Goal: Task Accomplishment & Management: Use online tool/utility

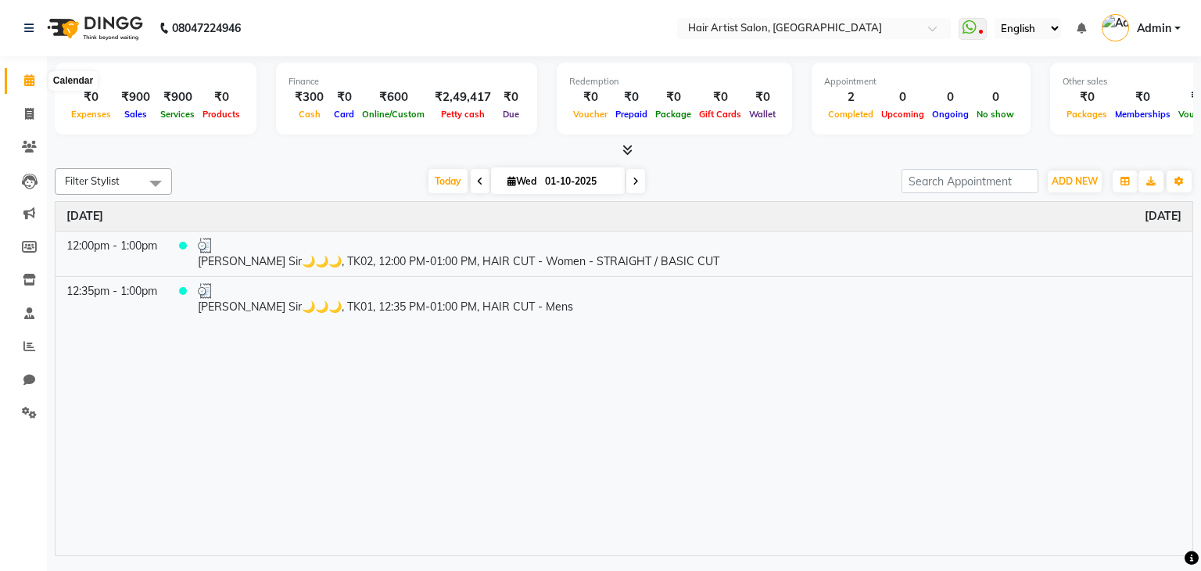
click at [34, 73] on span at bounding box center [29, 81] width 27 height 18
click at [32, 114] on icon at bounding box center [29, 114] width 9 height 12
select select "7809"
select select "service"
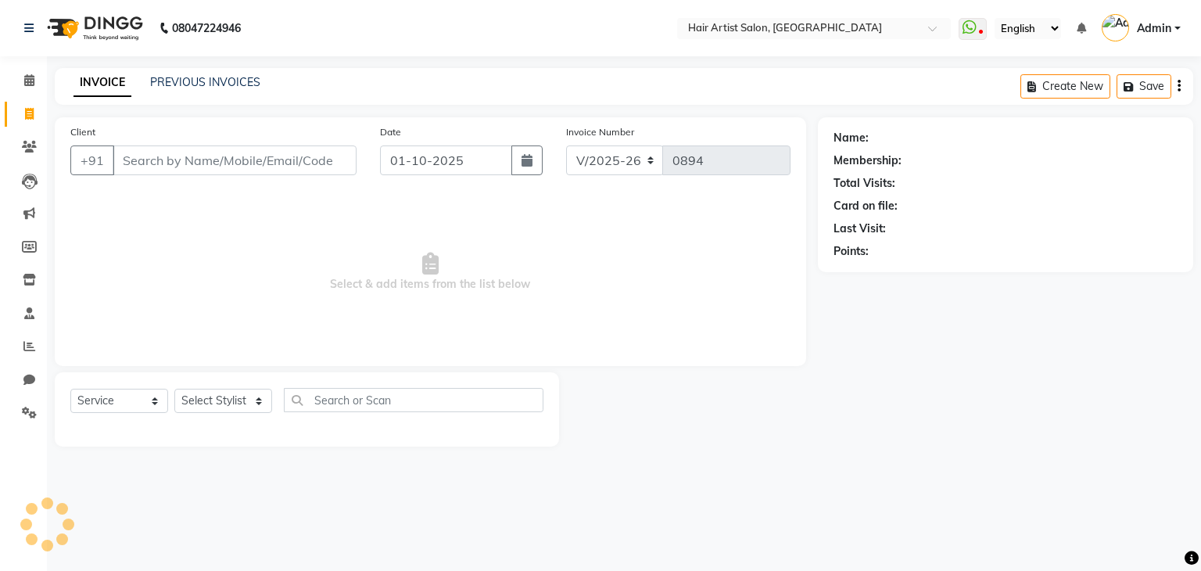
click at [32, 114] on icon at bounding box center [29, 114] width 9 height 12
select select "service"
select select "7809"
type input "0894"
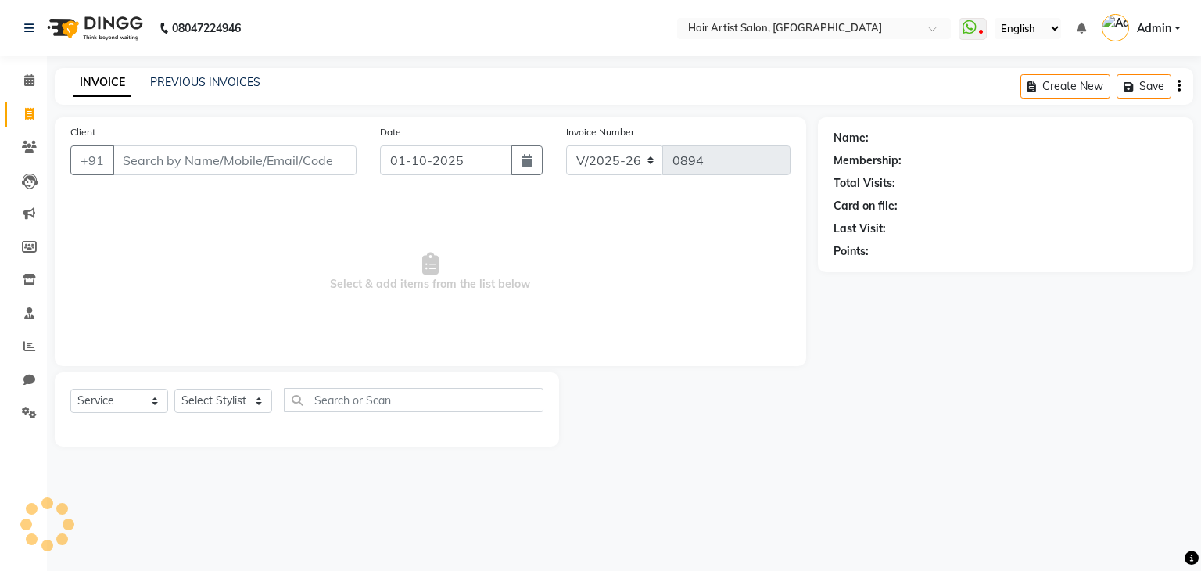
select select "package"
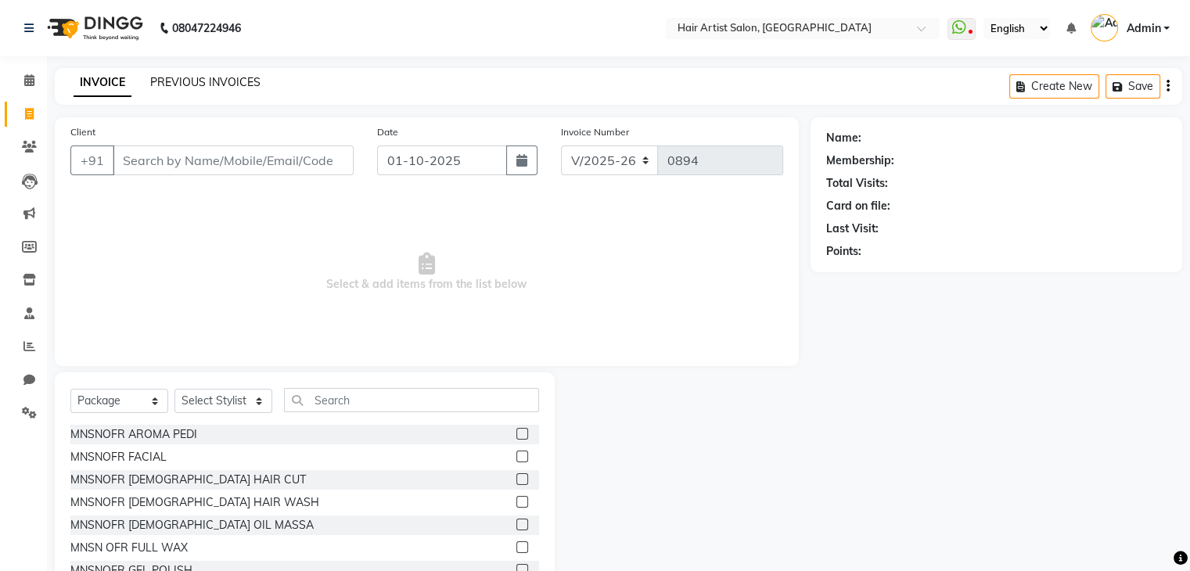
click at [185, 85] on link "PREVIOUS INVOICES" at bounding box center [205, 82] width 110 height 14
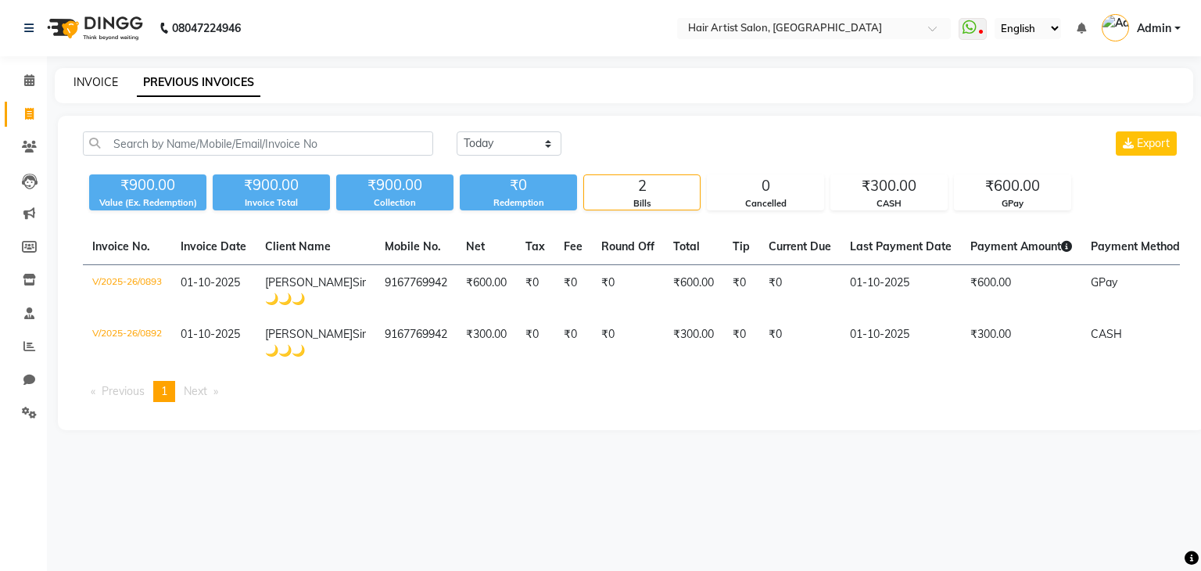
click at [112, 79] on link "INVOICE" at bounding box center [96, 82] width 45 height 14
select select "7809"
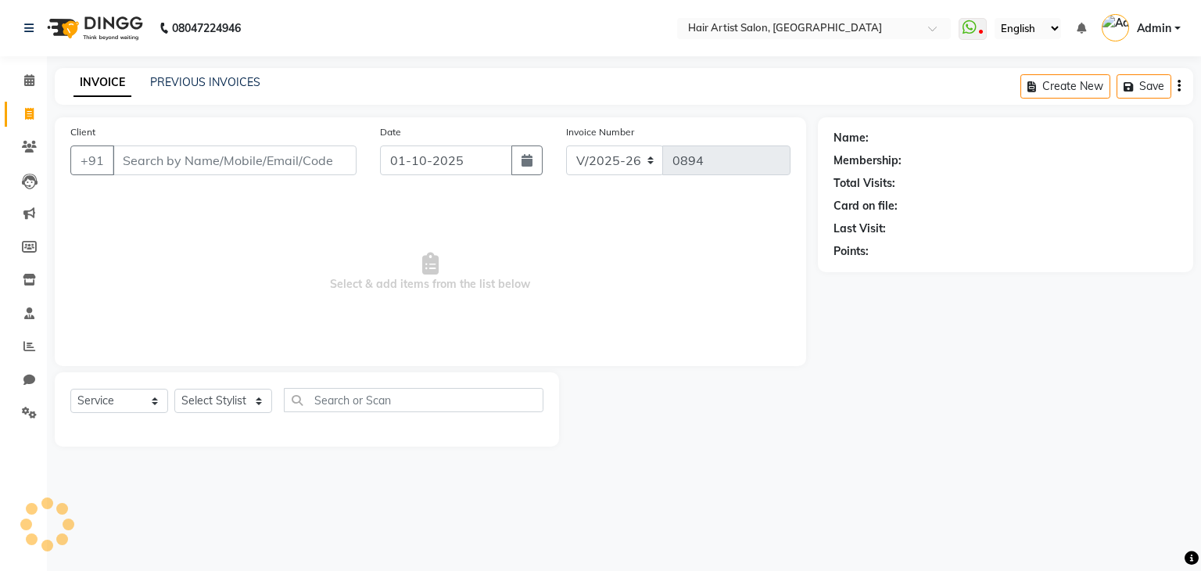
select select "package"
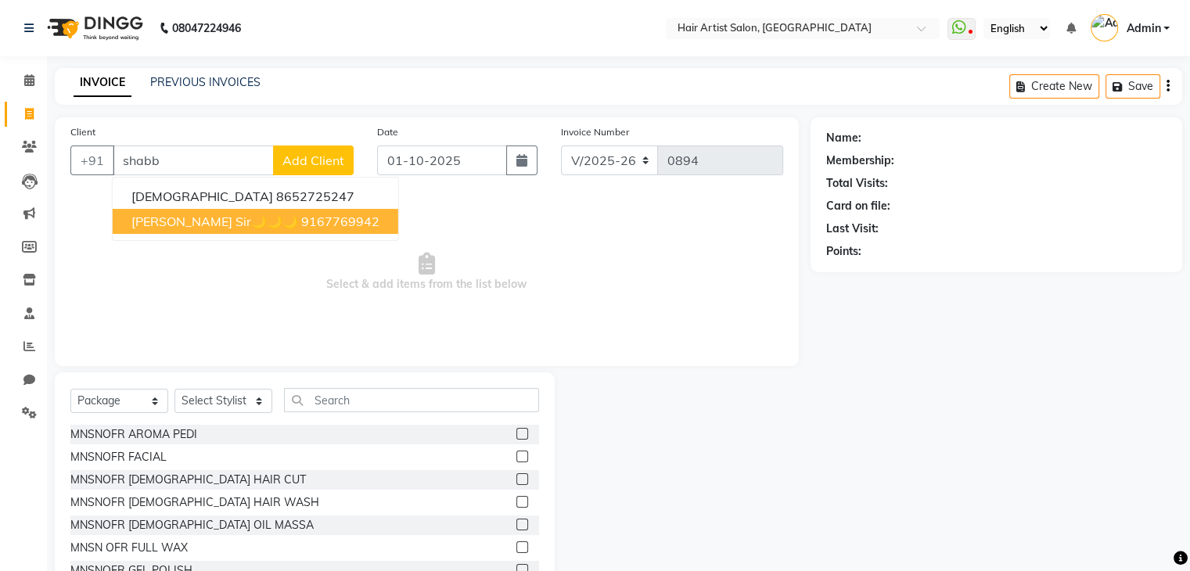
click at [171, 221] on span "[PERSON_NAME] Sir🌙🌙🌙" at bounding box center [214, 222] width 167 height 16
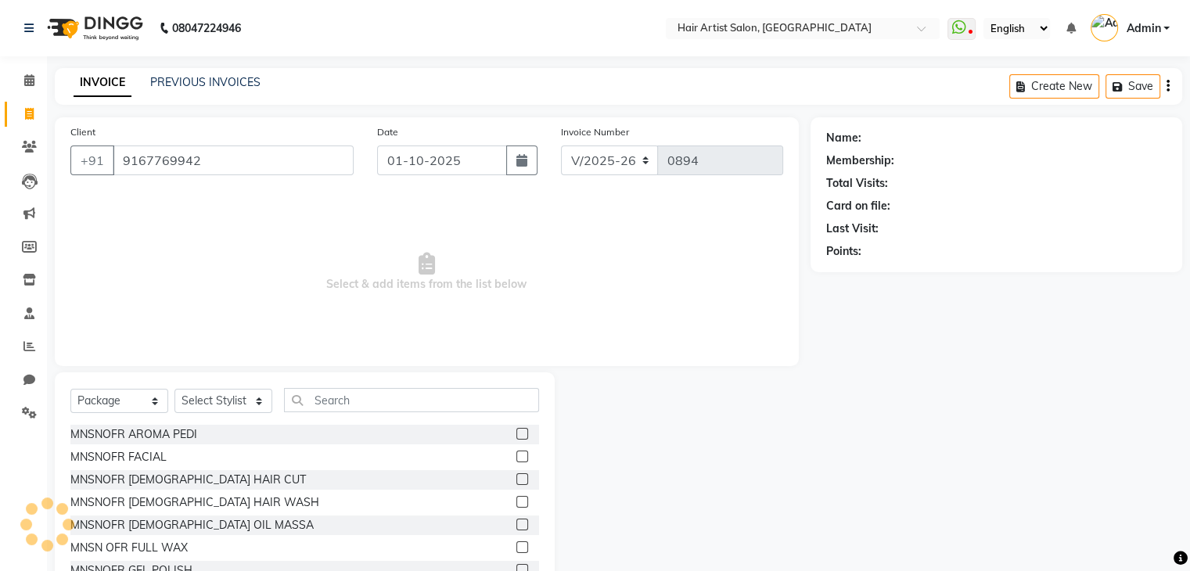
type input "9167769942"
select select "1: Object"
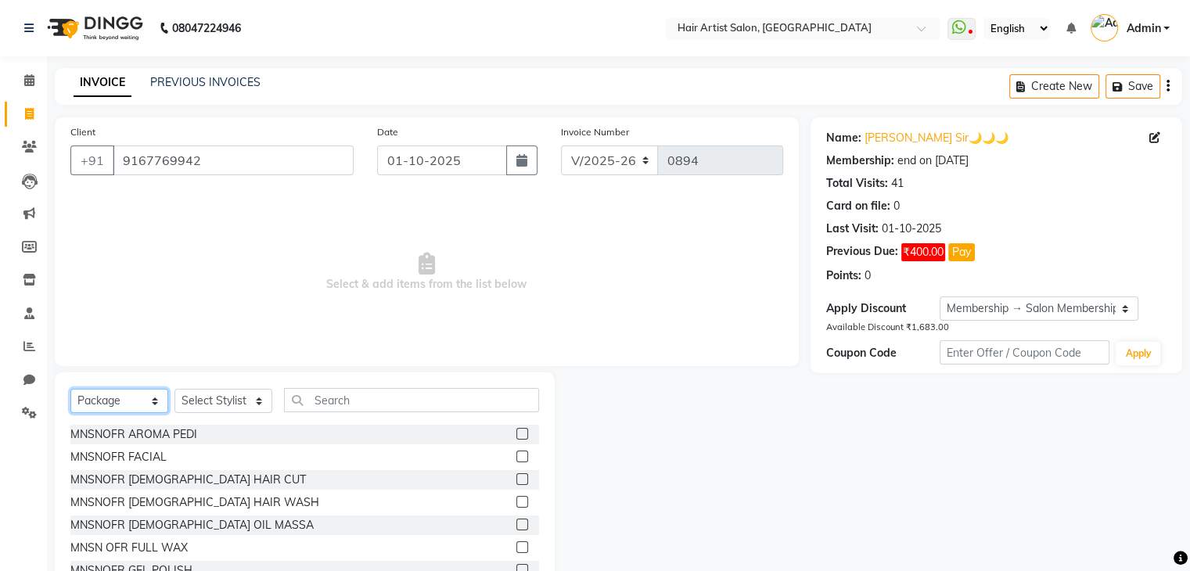
drag, startPoint x: 153, startPoint y: 404, endPoint x: 116, endPoint y: 260, distance: 149.5
click at [116, 260] on div "Client [PHONE_NUMBER] Date [DATE] Invoice Number V/2025 V/[PHONE_NUMBER] Select…" at bounding box center [426, 360] width 767 height 486
select select "service"
click at [70, 389] on select "Select Service Product Membership Package Voucher Prepaid Gift Card" at bounding box center [119, 401] width 98 height 24
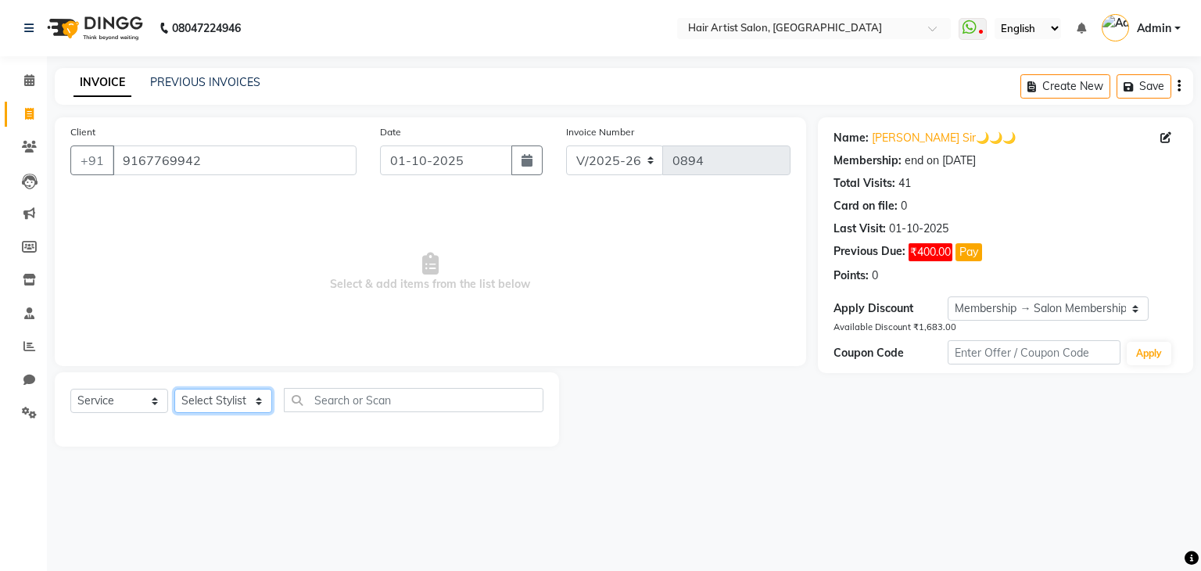
drag, startPoint x: 235, startPoint y: 407, endPoint x: 204, endPoint y: 213, distance: 197.1
click at [204, 213] on div "Client [PHONE_NUMBER] Date [DATE] Invoice Number V/2025 V/[PHONE_NUMBER] Select…" at bounding box center [430, 281] width 775 height 329
select select "70426"
click at [174, 389] on select "Select Stylist Aman channd [PERSON_NAME] [PERSON_NAME] Saif SALON [PERSON_NAME]…" at bounding box center [223, 401] width 98 height 24
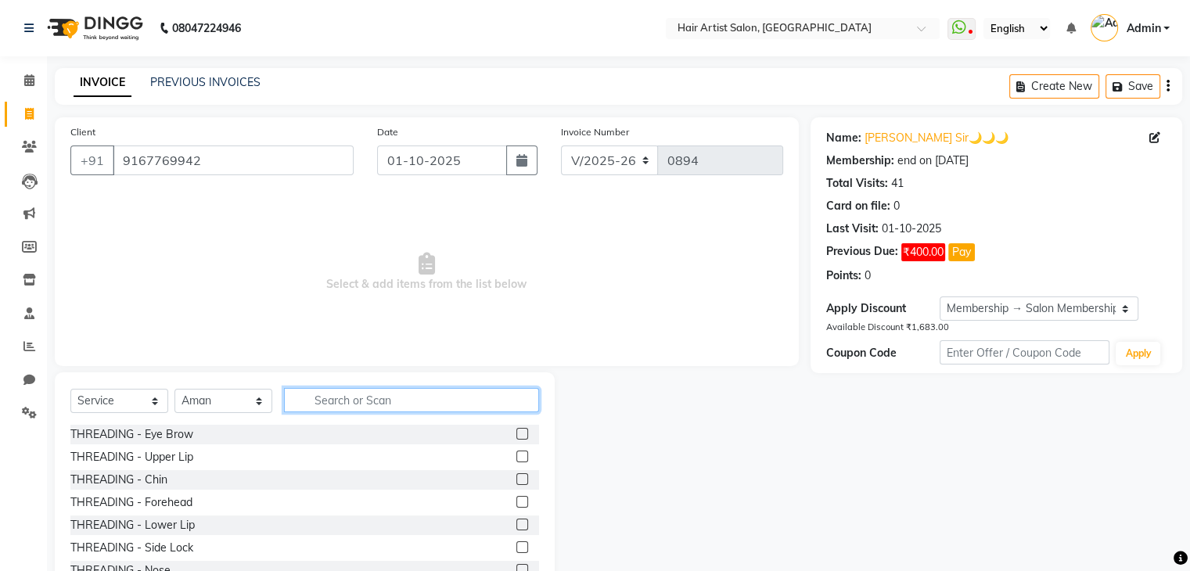
click at [502, 409] on input "text" at bounding box center [411, 400] width 255 height 24
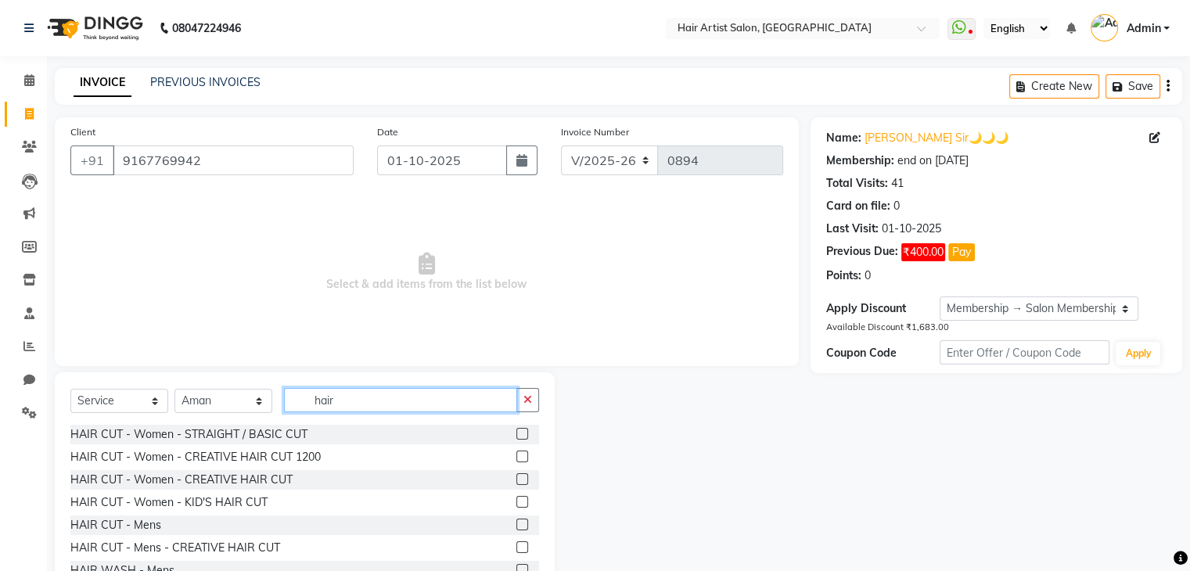
type input "hair"
click at [516, 523] on label at bounding box center [522, 525] width 12 height 12
click at [516, 523] on input "checkbox" at bounding box center [521, 525] width 10 height 10
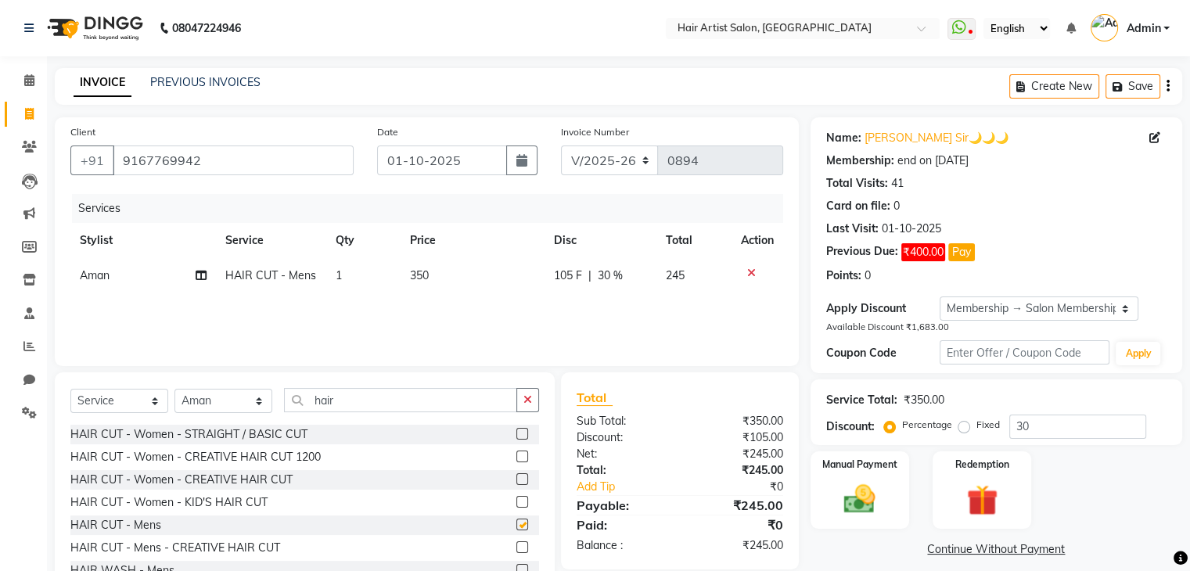
checkbox input "false"
click at [533, 405] on button "button" at bounding box center [527, 400] width 23 height 24
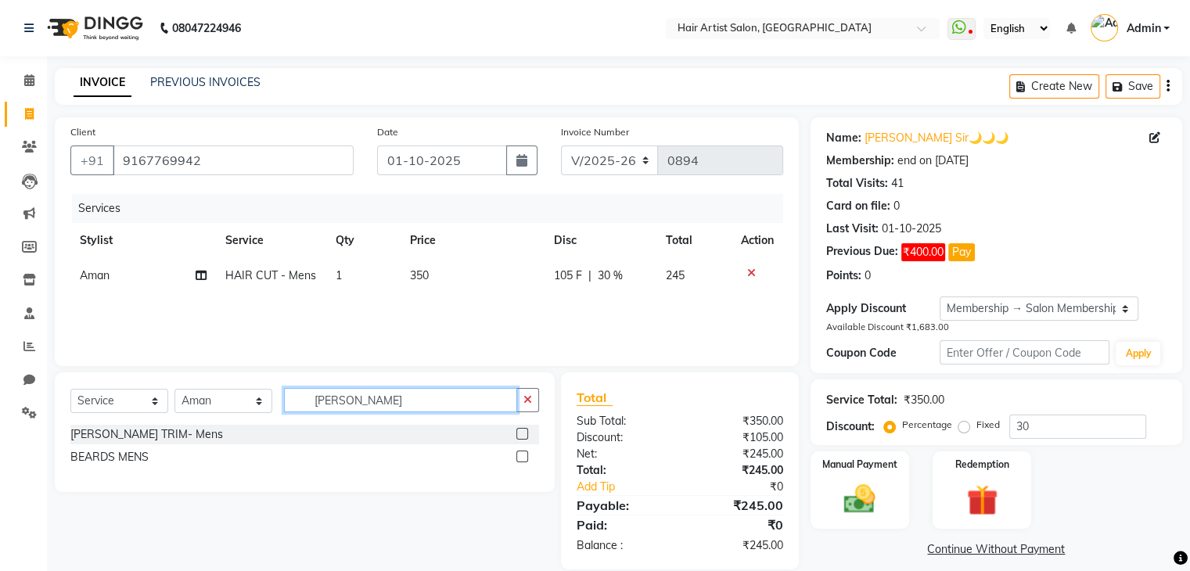
type input "[PERSON_NAME]"
click at [522, 455] on label at bounding box center [522, 456] width 12 height 12
click at [522, 455] on input "checkbox" at bounding box center [521, 457] width 10 height 10
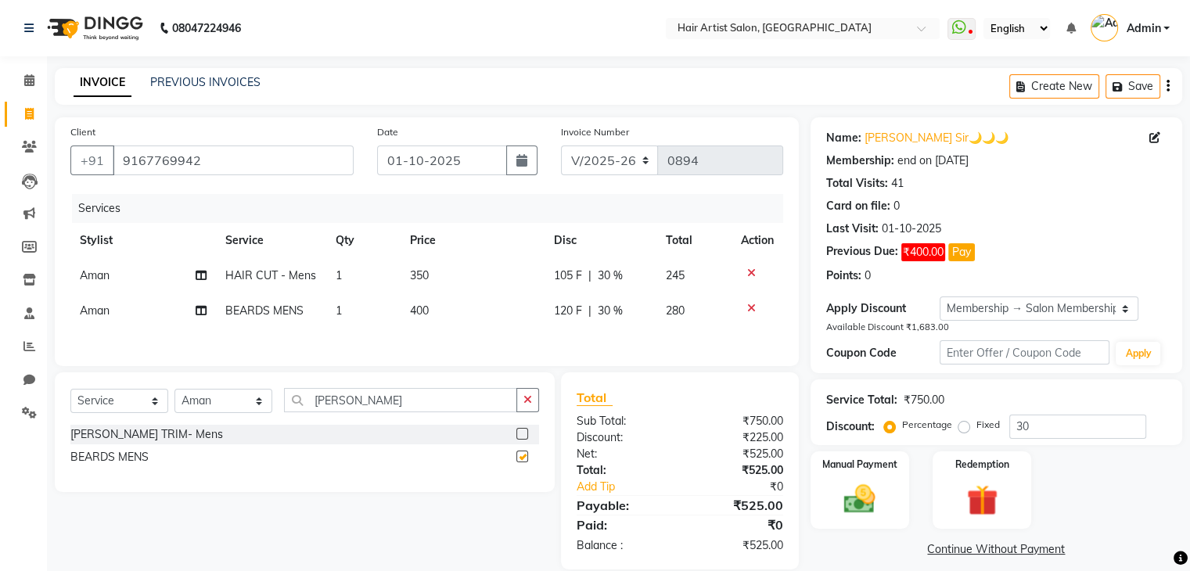
checkbox input "false"
click at [743, 307] on div at bounding box center [757, 308] width 33 height 11
click at [748, 306] on icon at bounding box center [751, 308] width 9 height 11
click at [522, 435] on label at bounding box center [522, 434] width 12 height 12
click at [522, 435] on input "checkbox" at bounding box center [521, 434] width 10 height 10
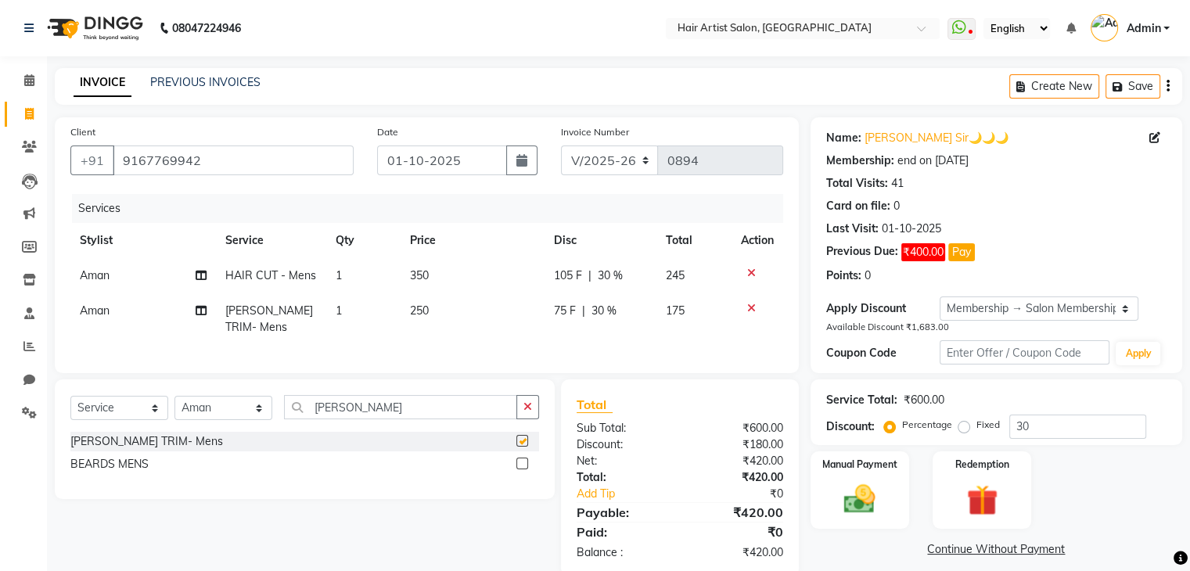
checkbox input "false"
click at [838, 496] on img at bounding box center [859, 499] width 52 height 38
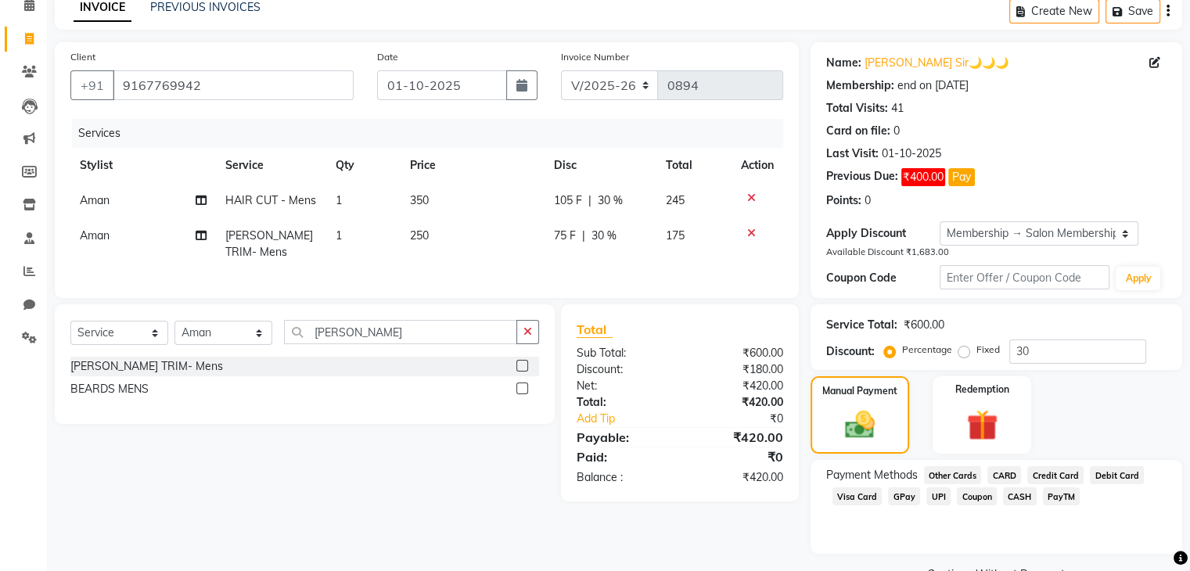
scroll to position [113, 0]
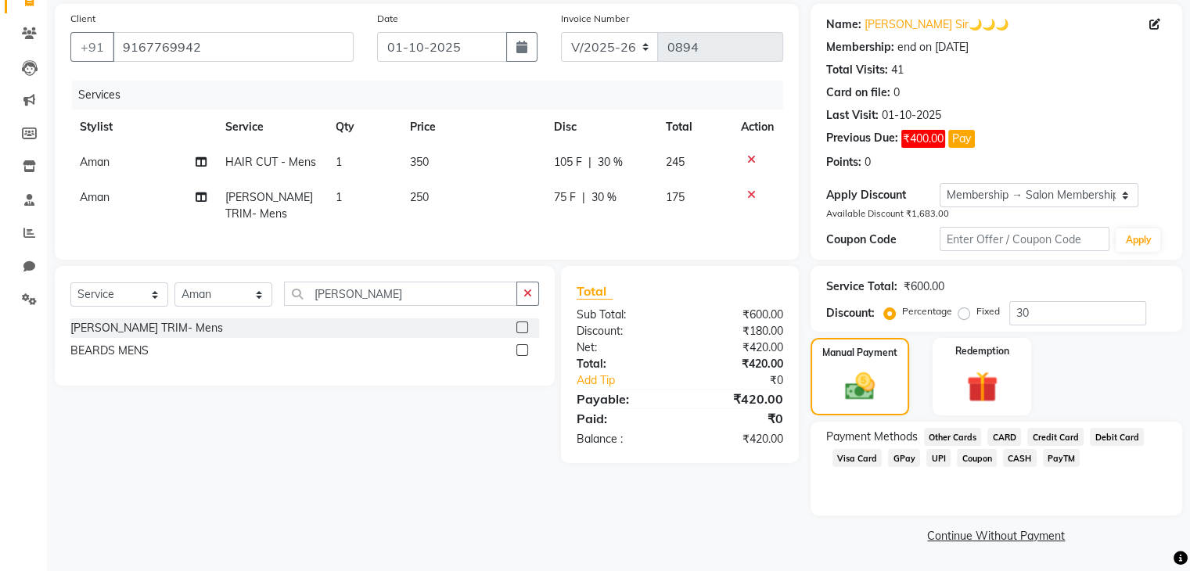
click at [1008, 458] on span "CASH" at bounding box center [1020, 458] width 34 height 18
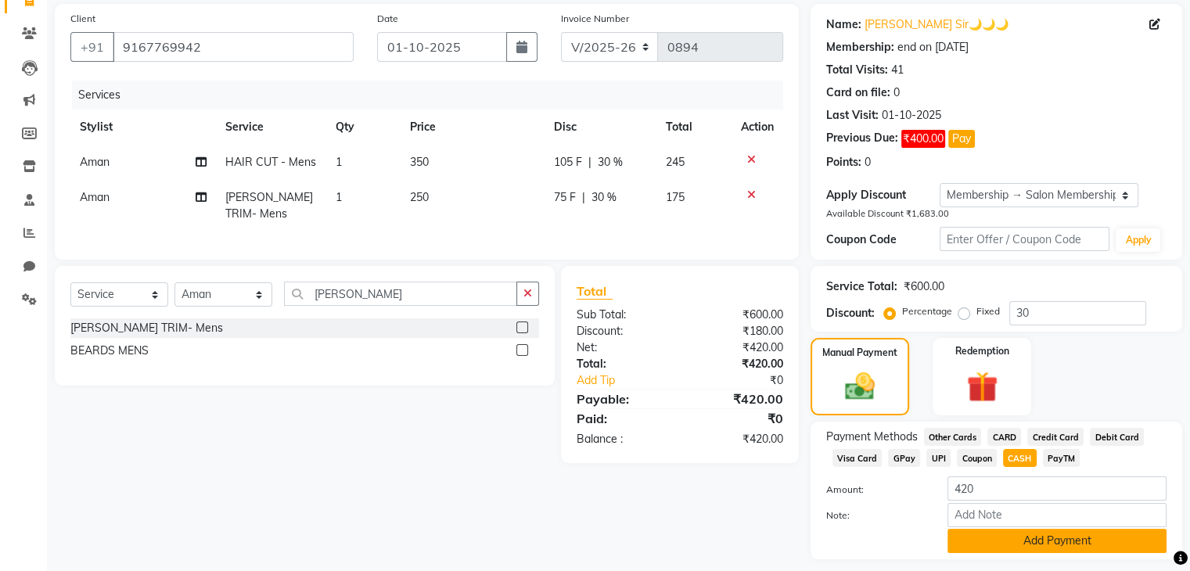
click at [1033, 548] on button "Add Payment" at bounding box center [1056, 541] width 219 height 24
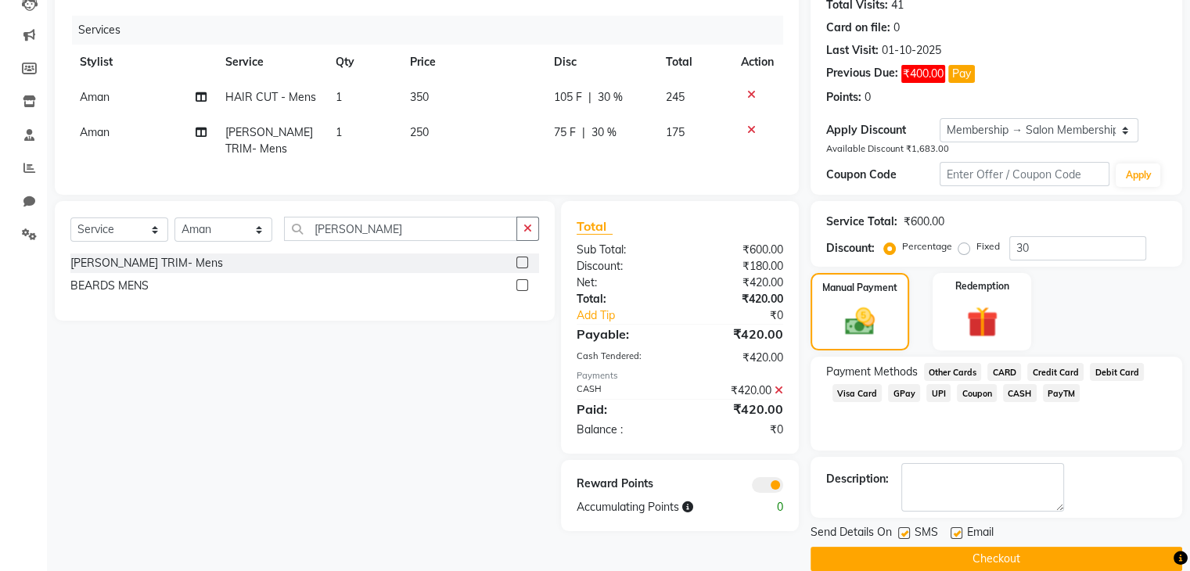
scroll to position [201, 0]
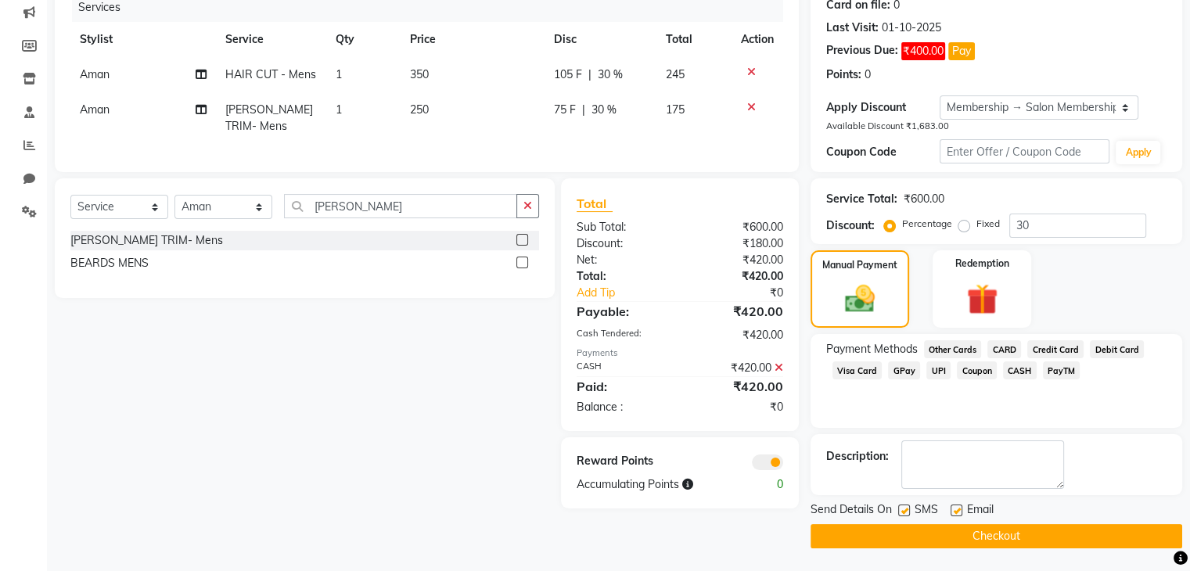
click at [990, 533] on button "Checkout" at bounding box center [995, 536] width 371 height 24
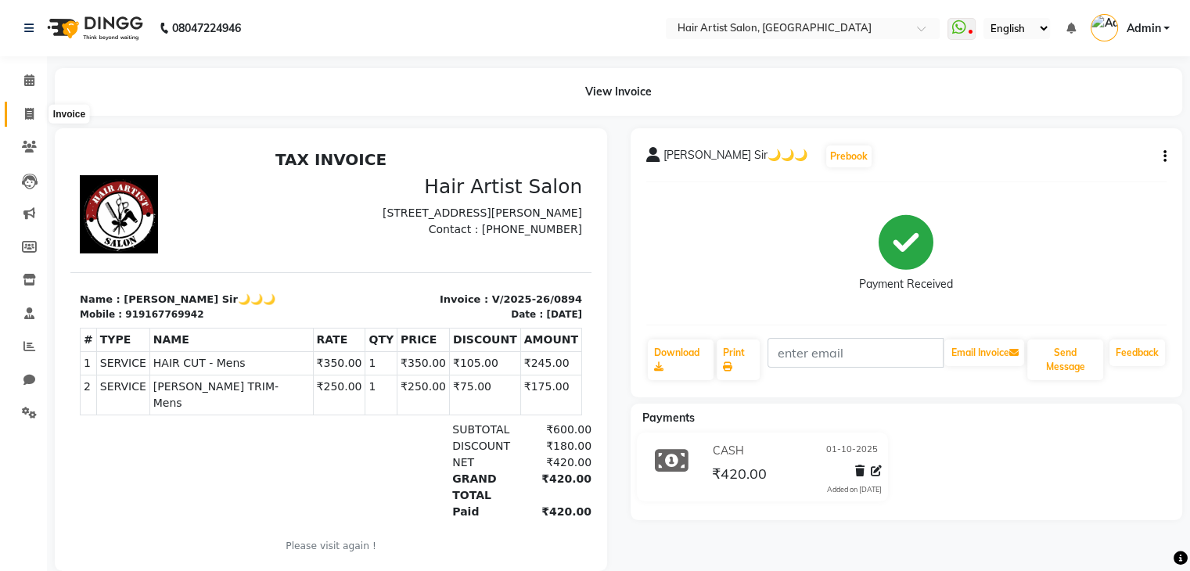
click at [30, 122] on span at bounding box center [29, 115] width 27 height 18
select select "7809"
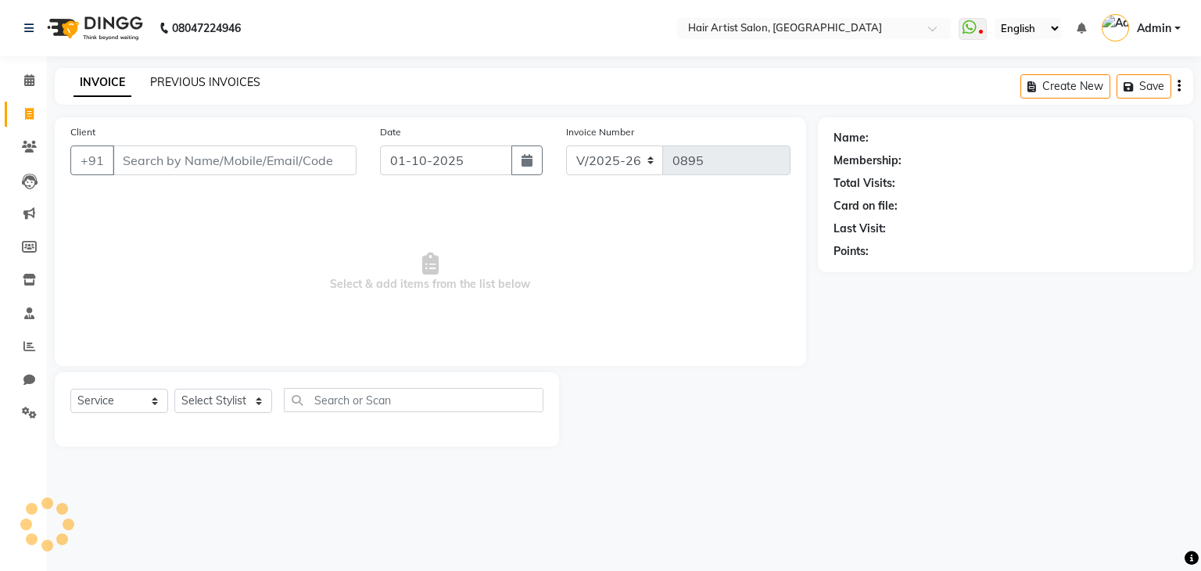
select select "package"
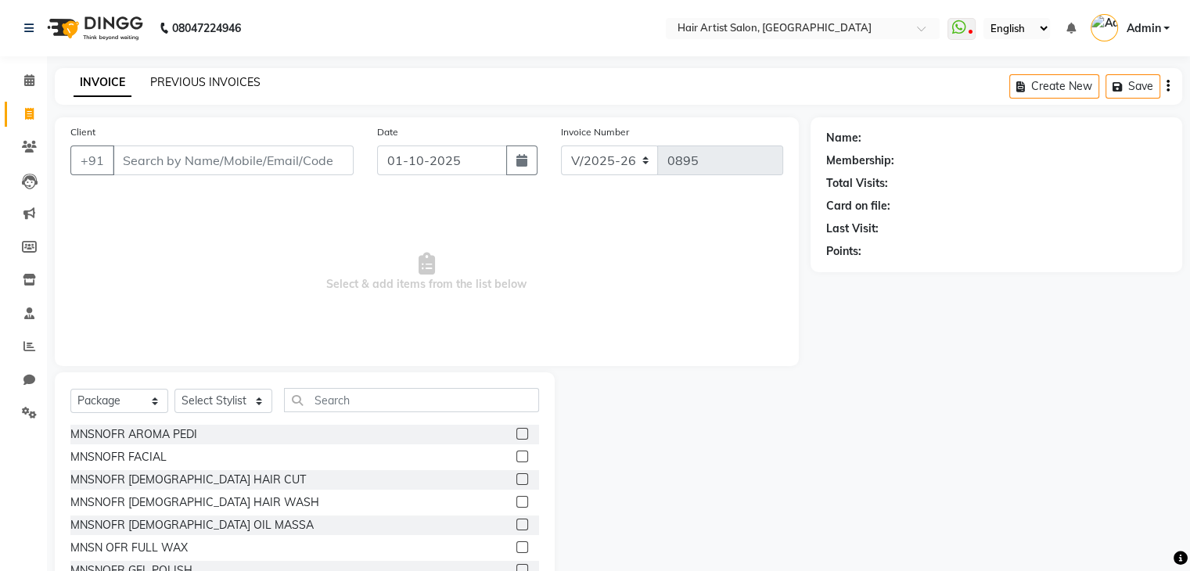
click at [223, 87] on link "PREVIOUS INVOICES" at bounding box center [205, 82] width 110 height 14
